Goal: Transaction & Acquisition: Purchase product/service

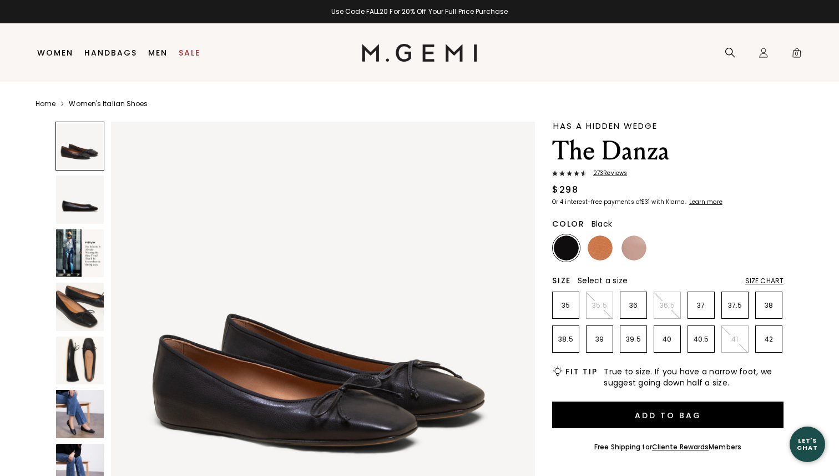
click at [598, 264] on div "Has A Hidden Wedge The Danza 273 Review s $298 Or 4 interest-free payments of $…" at bounding box center [667, 467] width 231 height 690
click at [599, 256] on img at bounding box center [600, 247] width 25 height 25
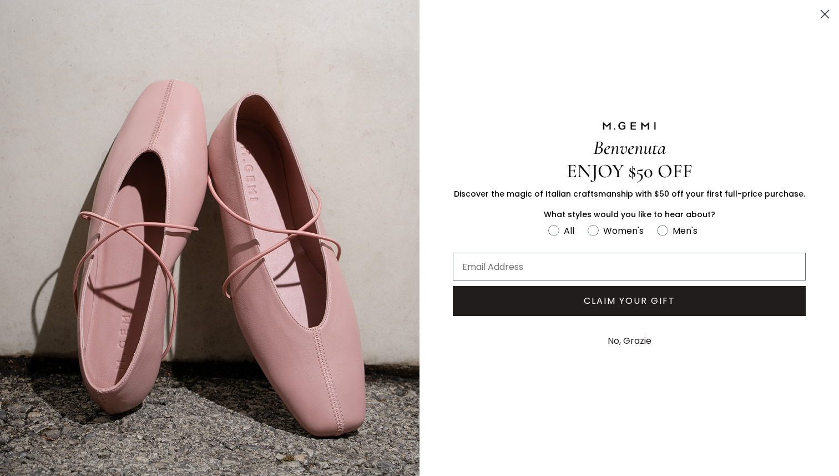
click at [616, 343] on button "No, Grazie" at bounding box center [629, 341] width 55 height 28
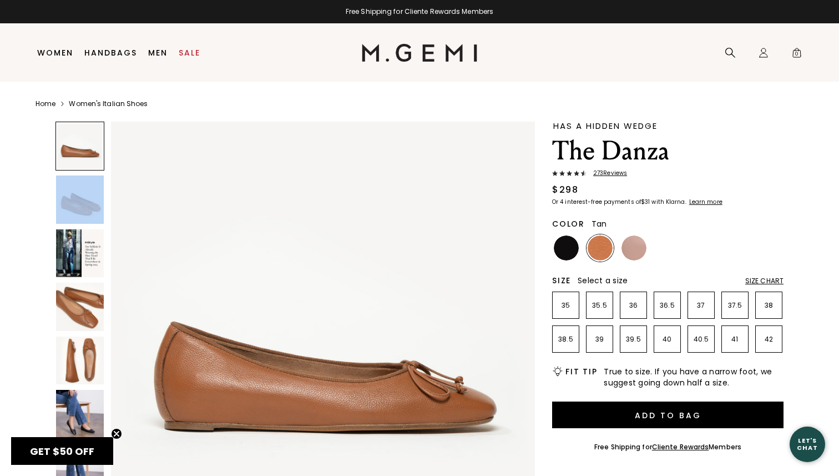
click at [99, 224] on div at bounding box center [79, 336] width 49 height 428
click at [92, 258] on img at bounding box center [80, 253] width 48 height 48
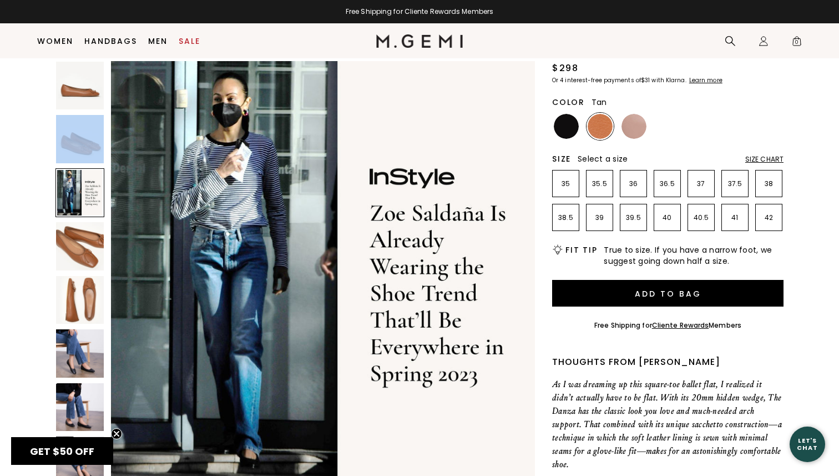
scroll to position [100, 0]
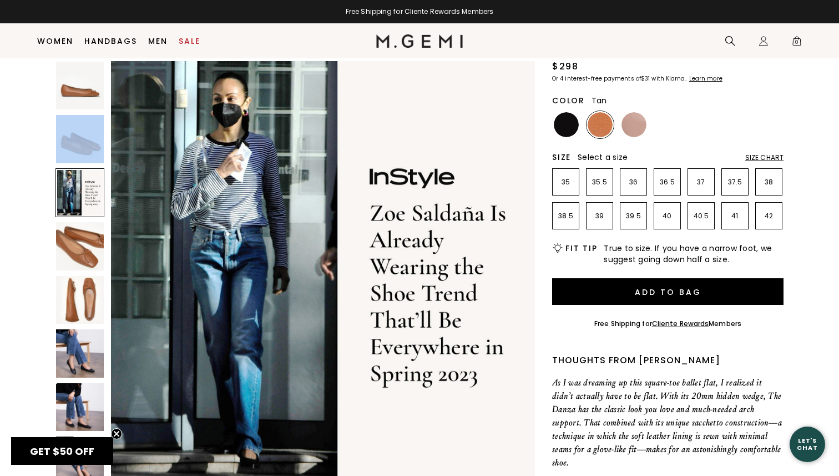
click at [93, 312] on img at bounding box center [80, 300] width 48 height 48
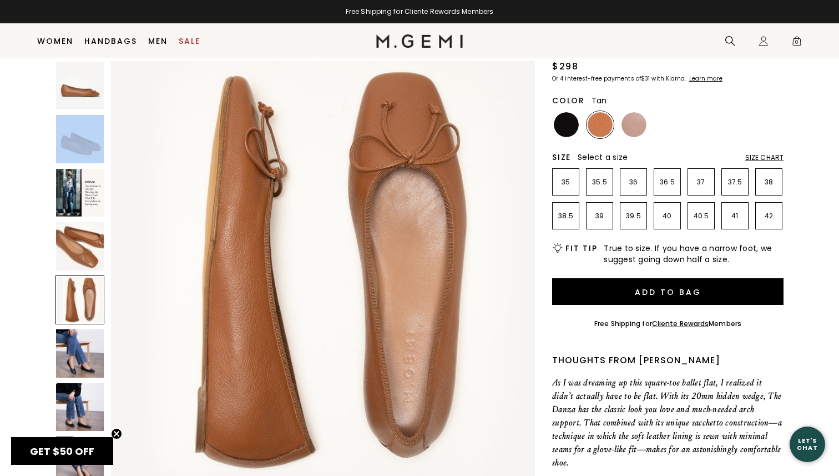
click at [92, 360] on img at bounding box center [80, 353] width 48 height 48
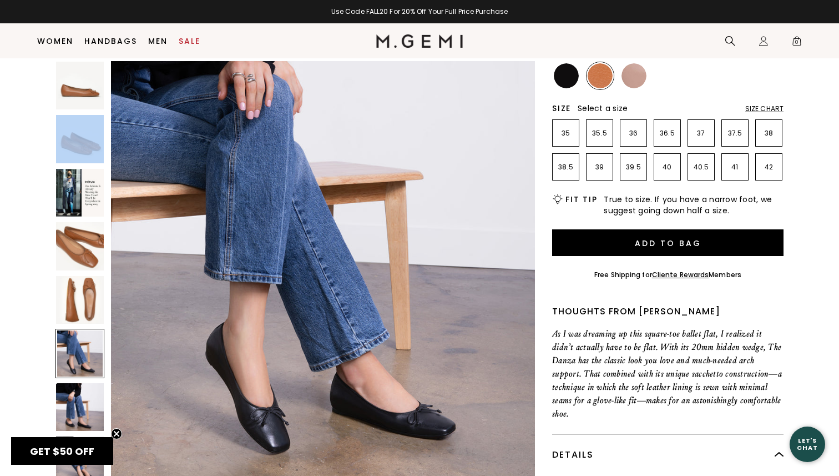
scroll to position [143, 0]
